Goal: Information Seeking & Learning: Learn about a topic

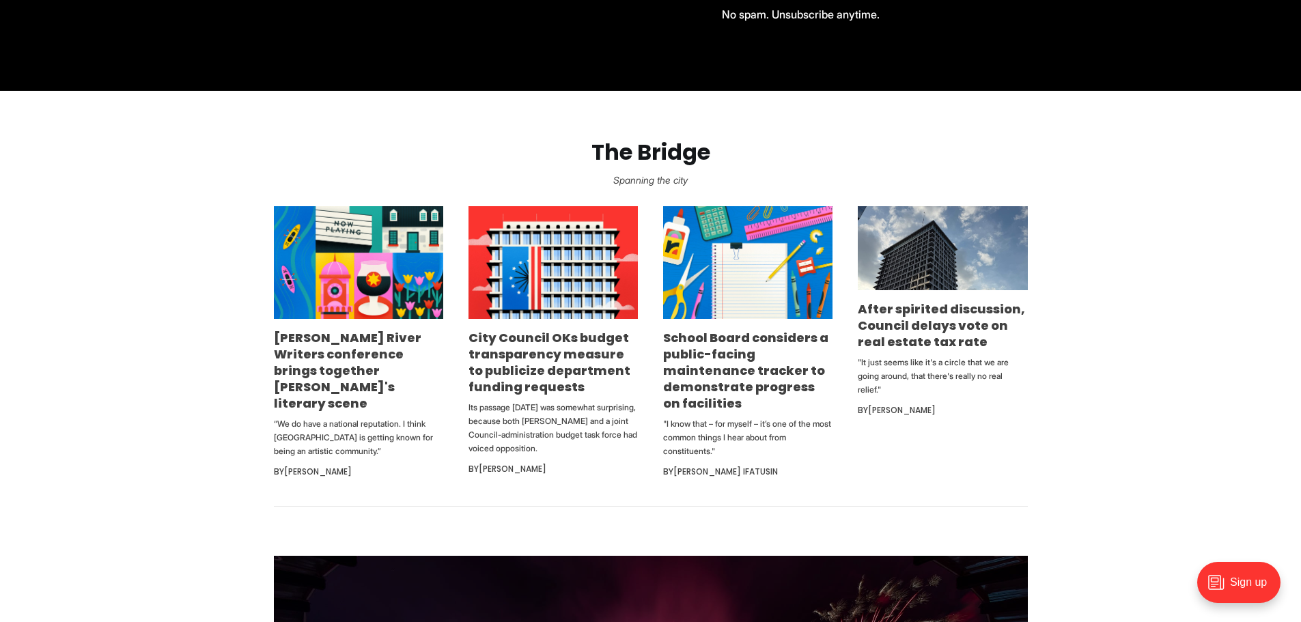
scroll to position [751, 0]
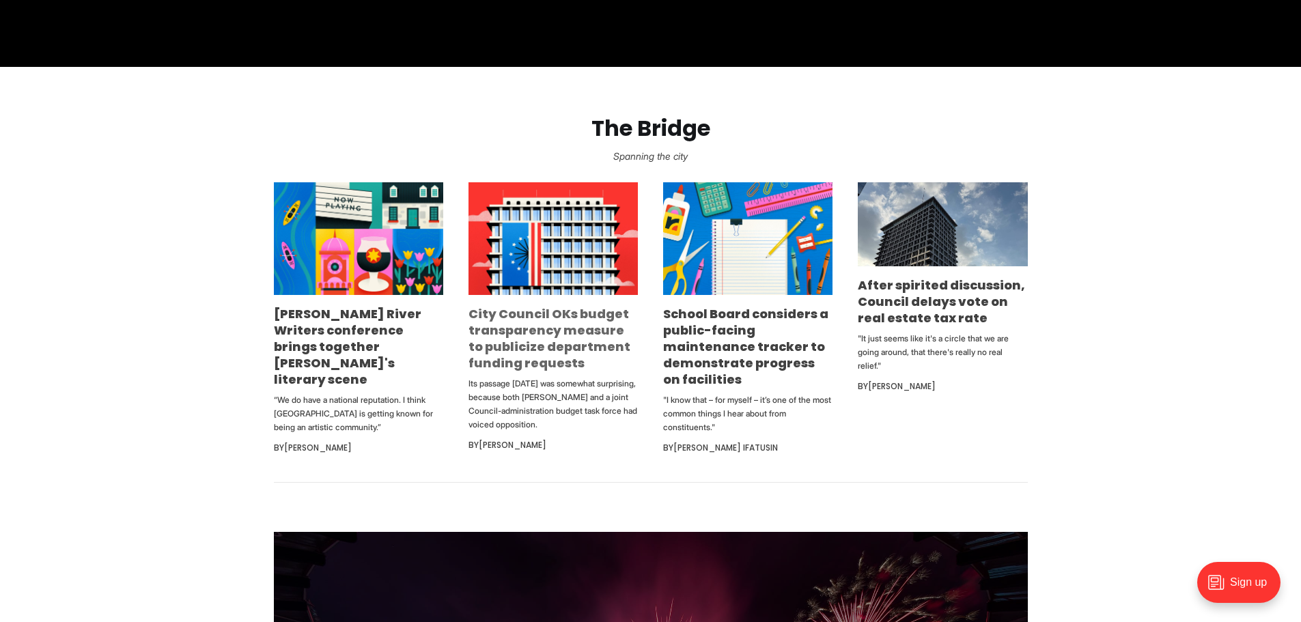
click at [533, 344] on link "City Council OKs budget transparency measure to publicize department funding re…" at bounding box center [549, 338] width 162 height 66
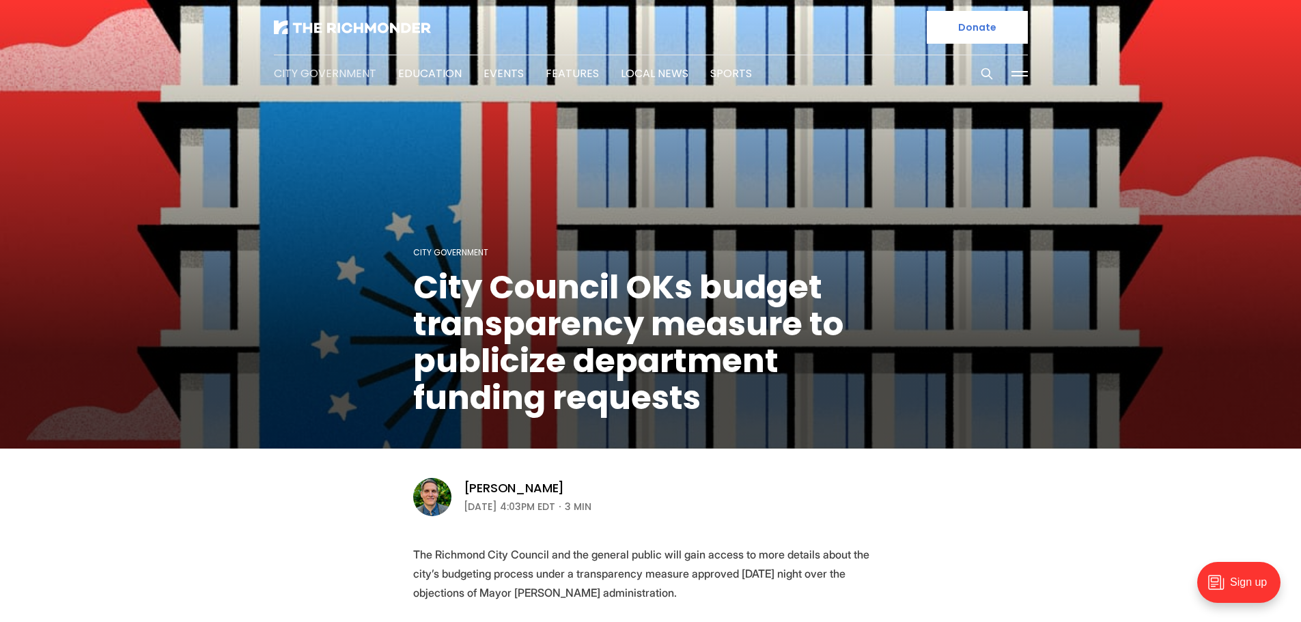
click at [317, 70] on link "City Government" at bounding box center [325, 74] width 102 height 16
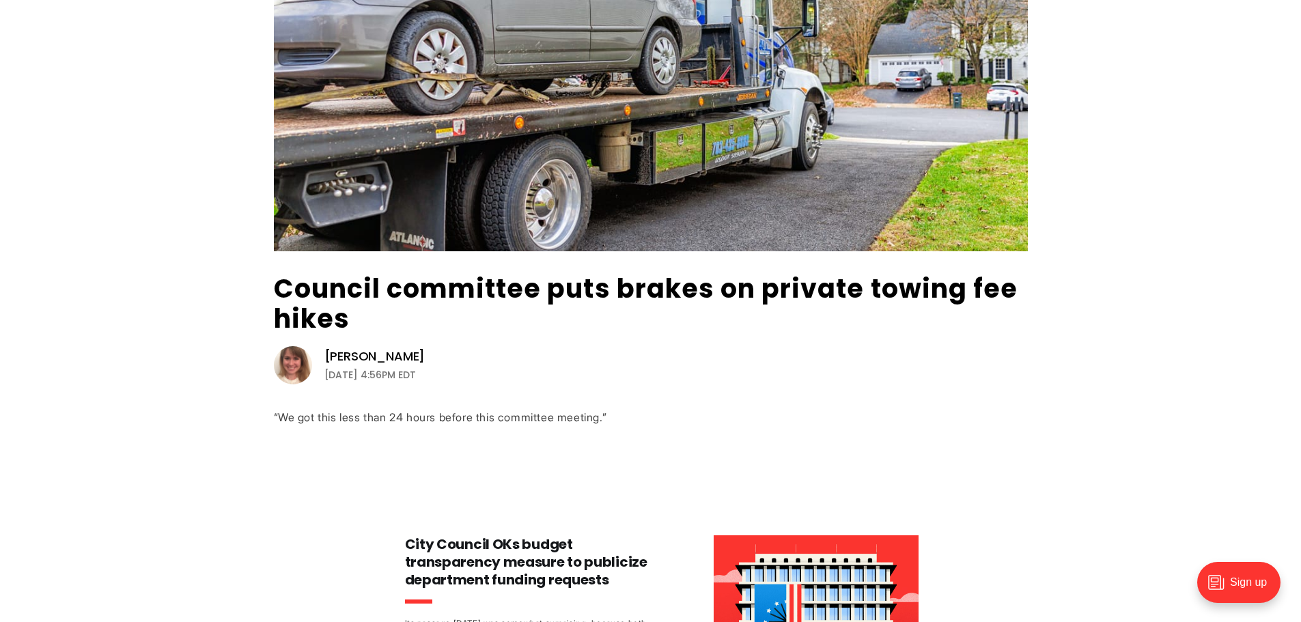
scroll to position [273, 0]
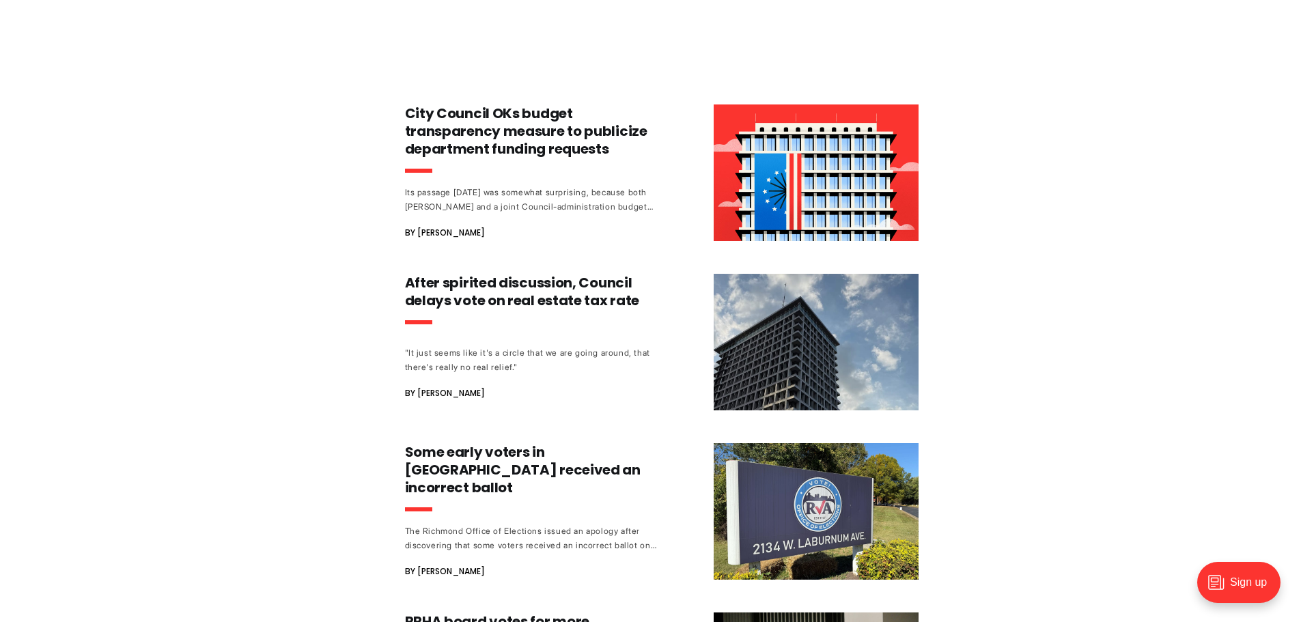
scroll to position [683, 0]
